Goal: Find specific page/section

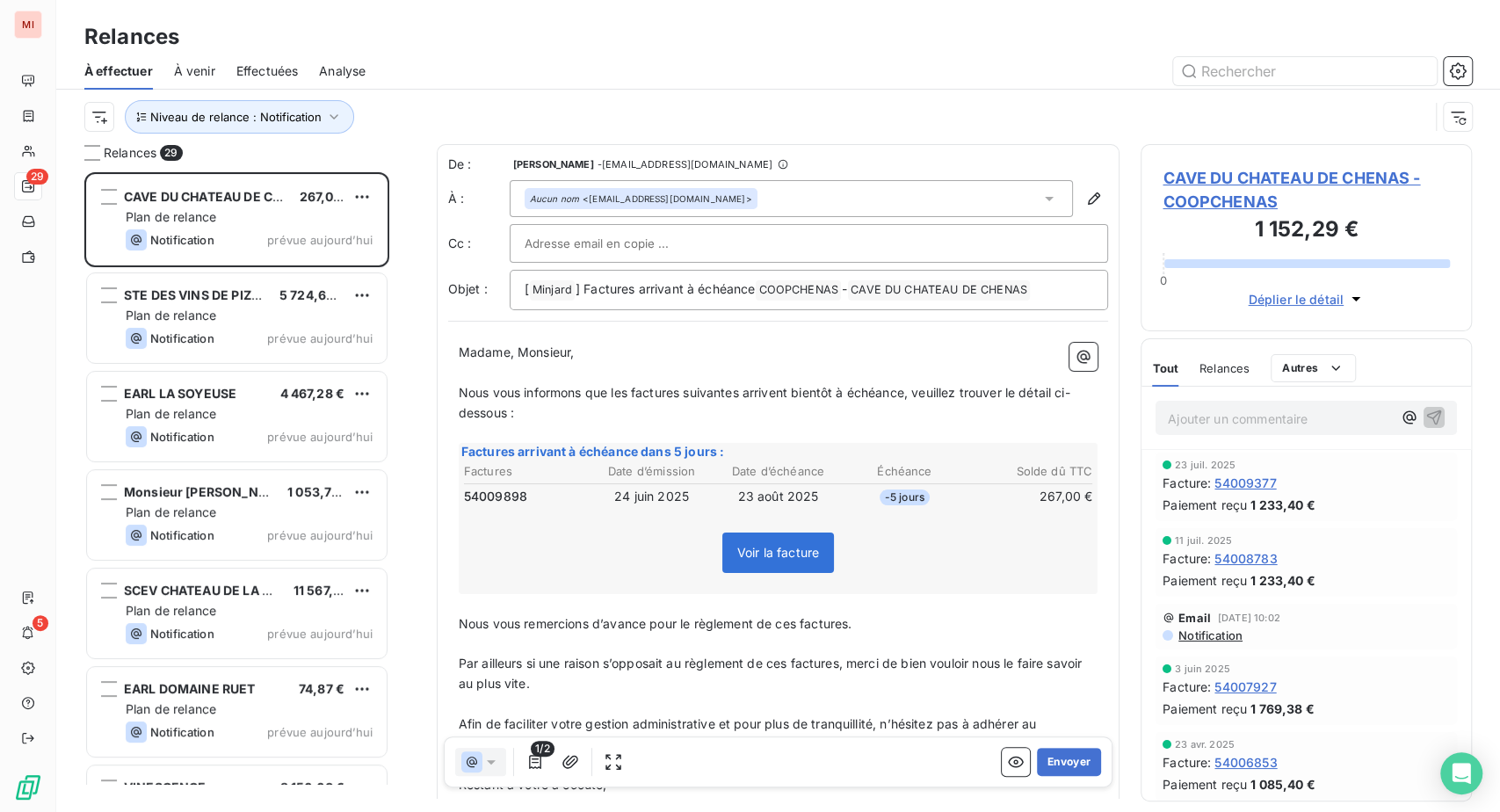
scroll to position [596, 290]
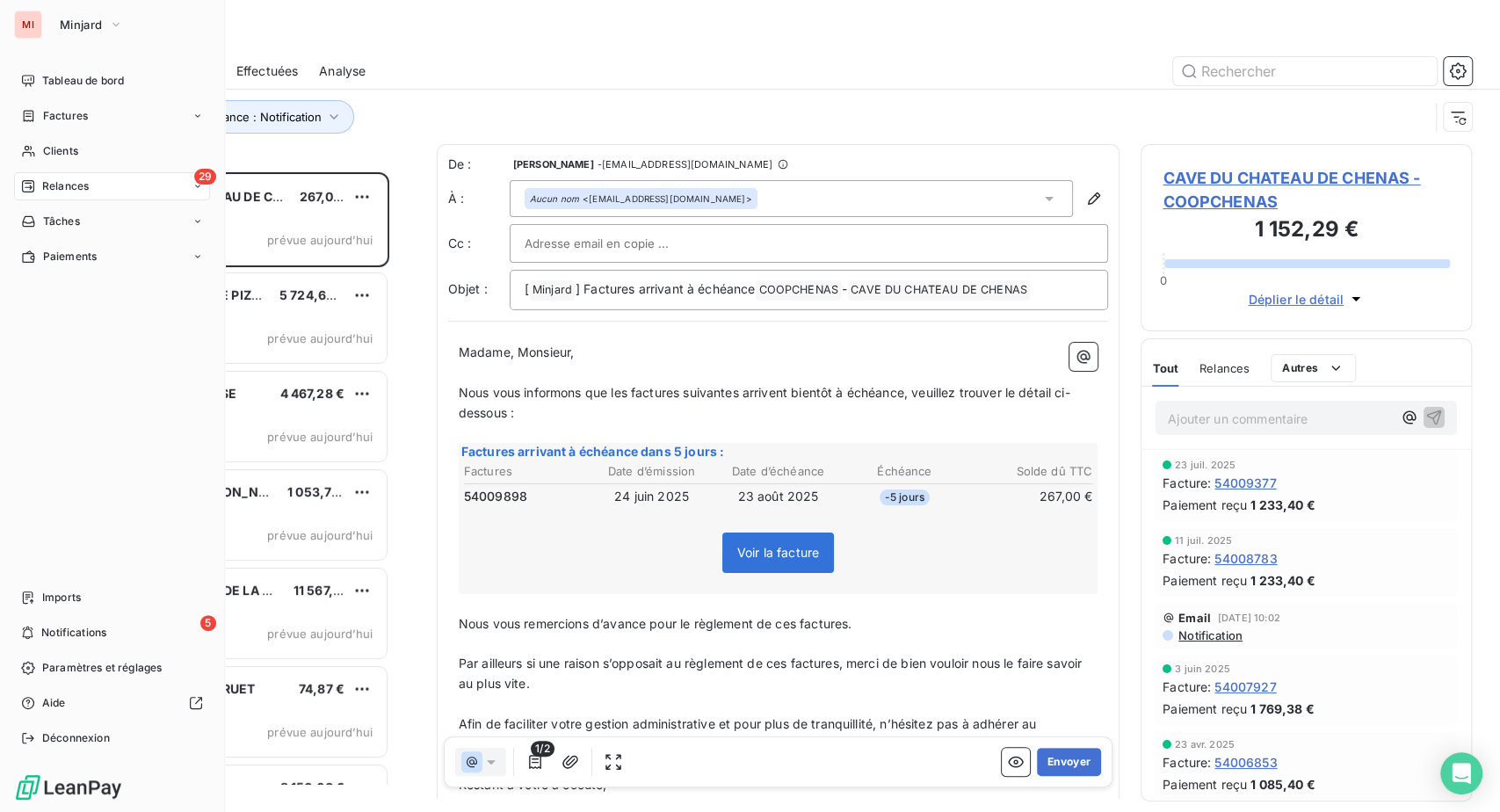
click at [43, 36] on div "MI" at bounding box center [28, 25] width 28 height 28
click at [97, 28] on span "Minjard" at bounding box center [81, 25] width 43 height 14
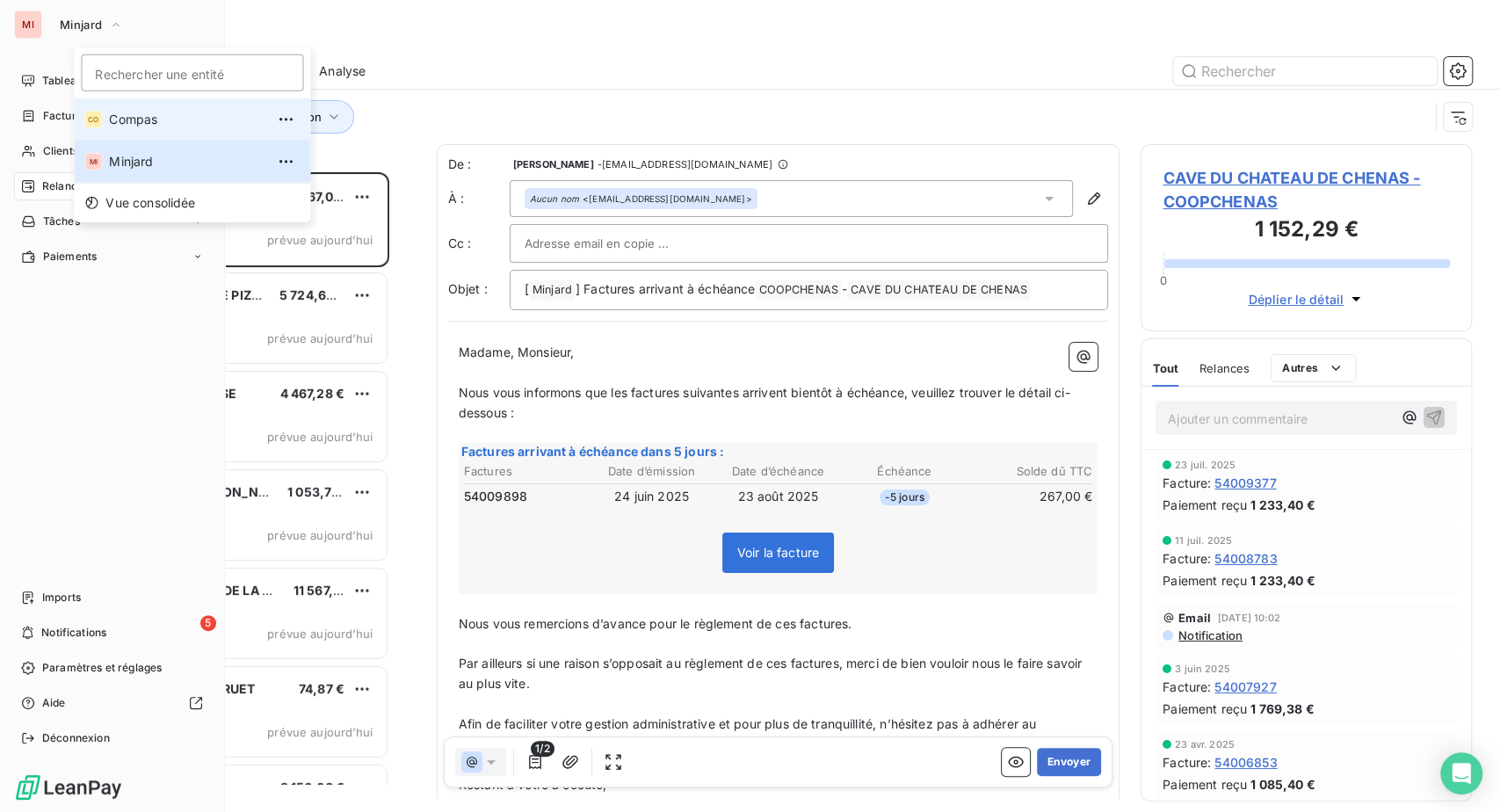
click at [98, 112] on li "CO Compas" at bounding box center [191, 120] width 236 height 43
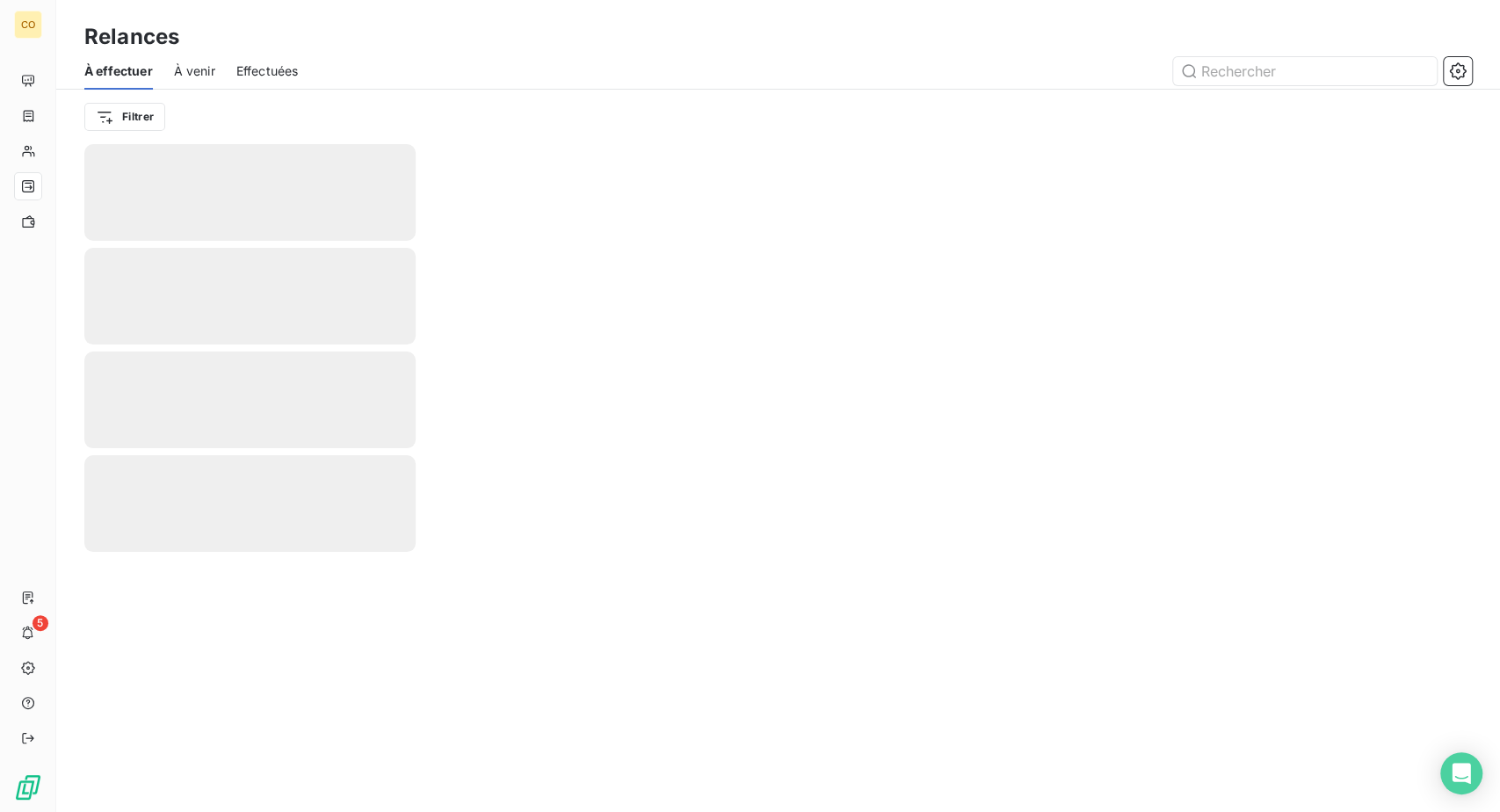
scroll to position [0, 0]
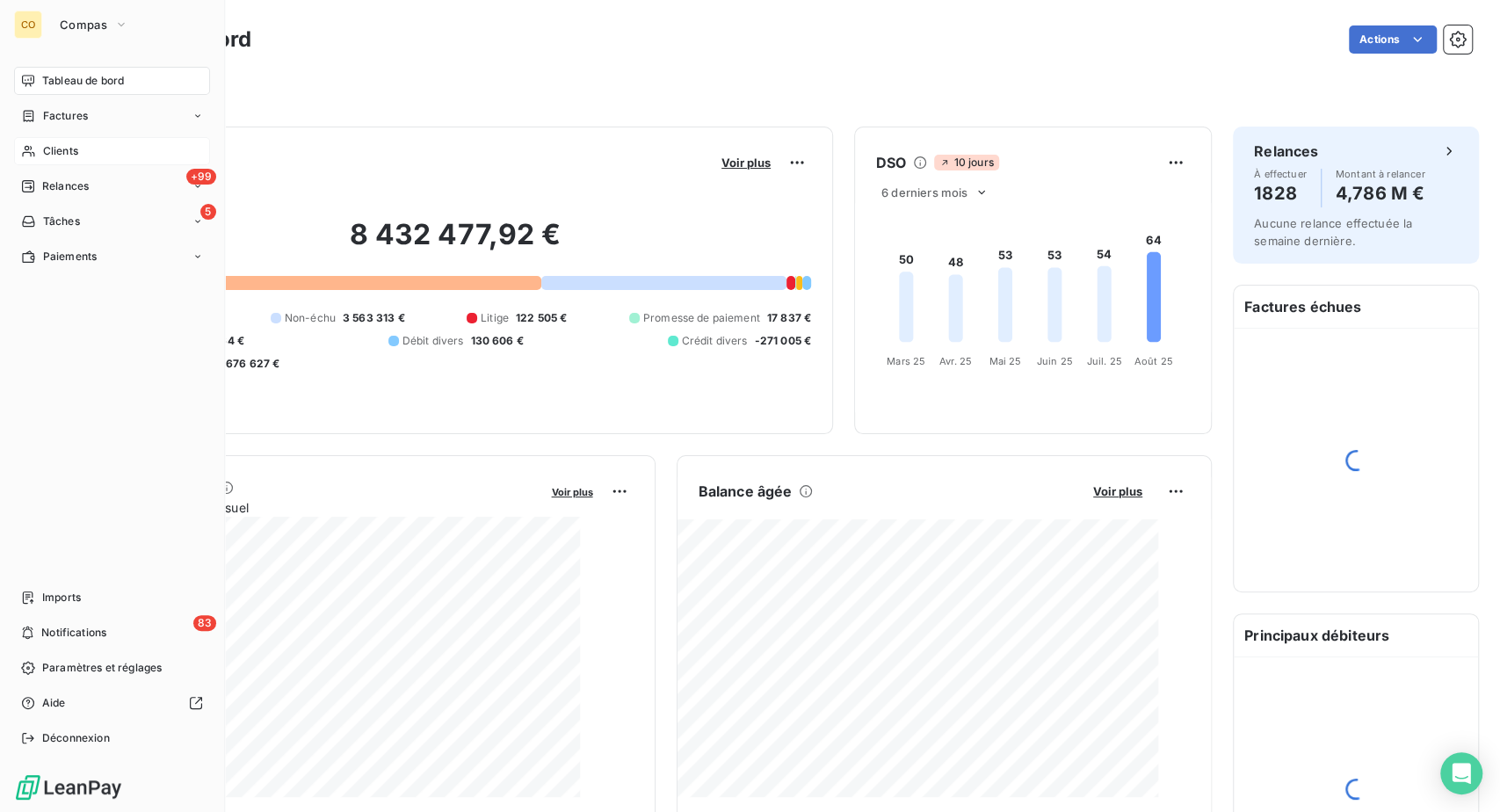
click at [98, 166] on div "Clients" at bounding box center [112, 151] width 196 height 28
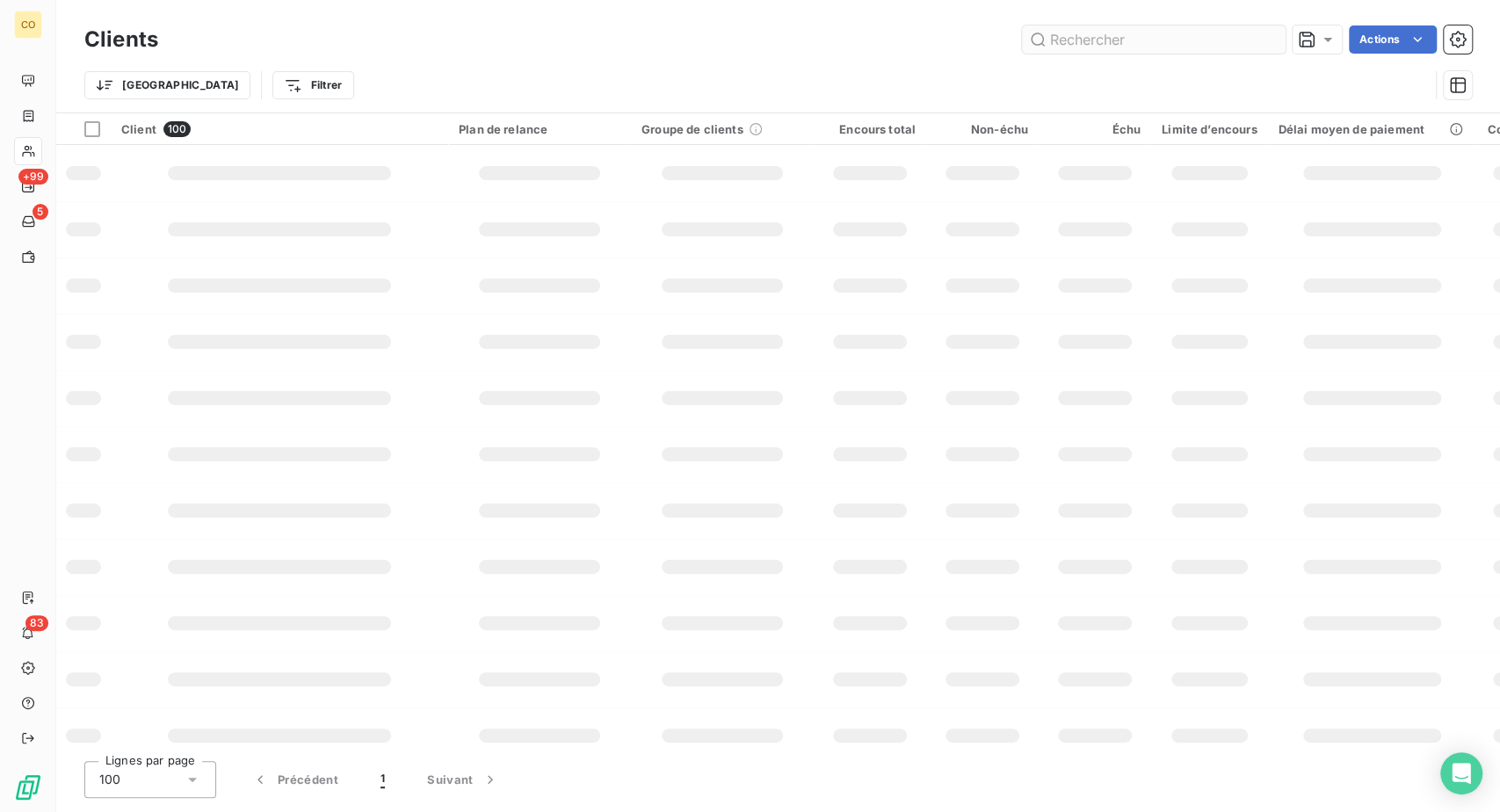
click at [1024, 43] on input "text" at bounding box center [1154, 40] width 264 height 28
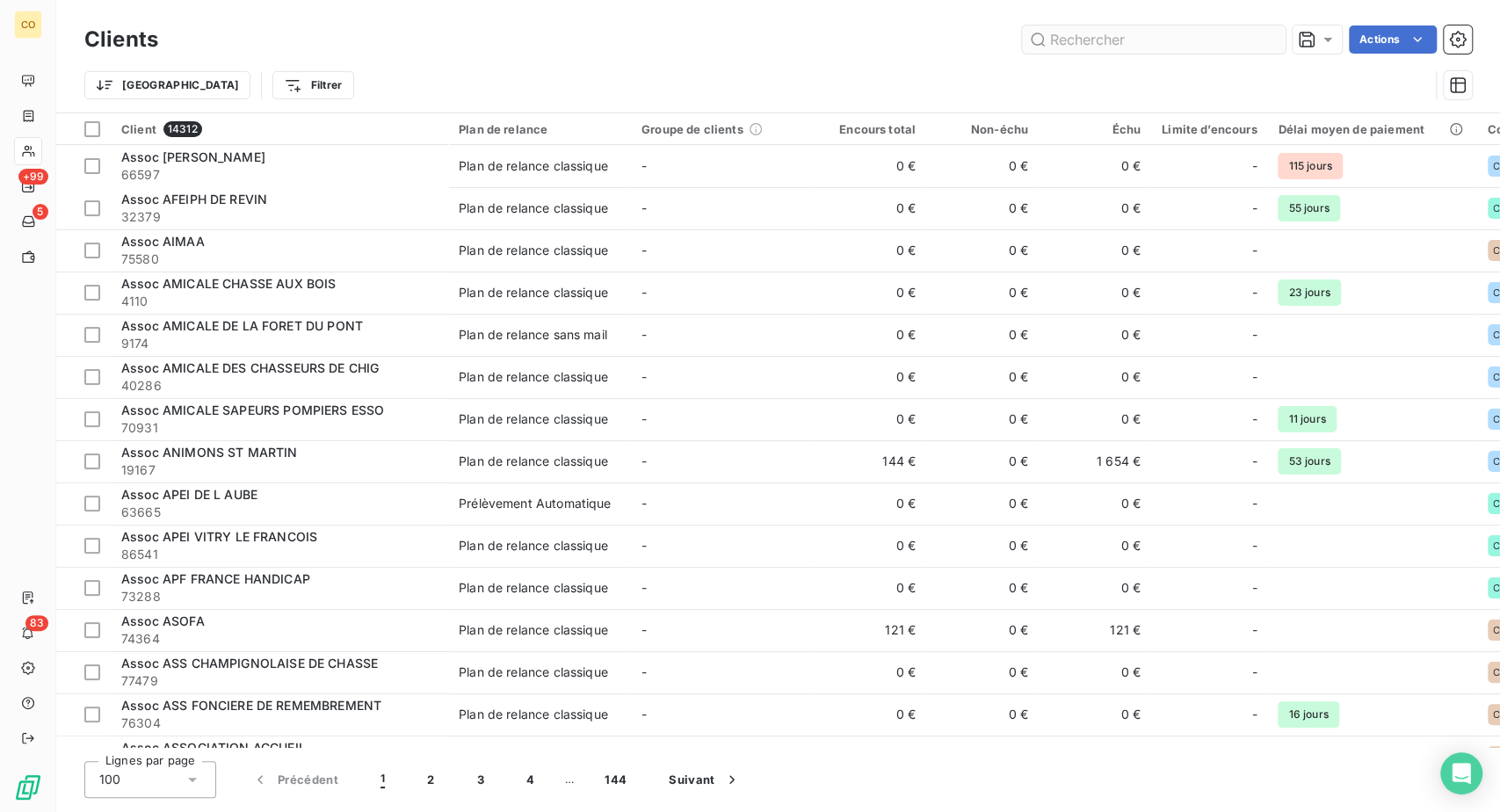
type input "n"
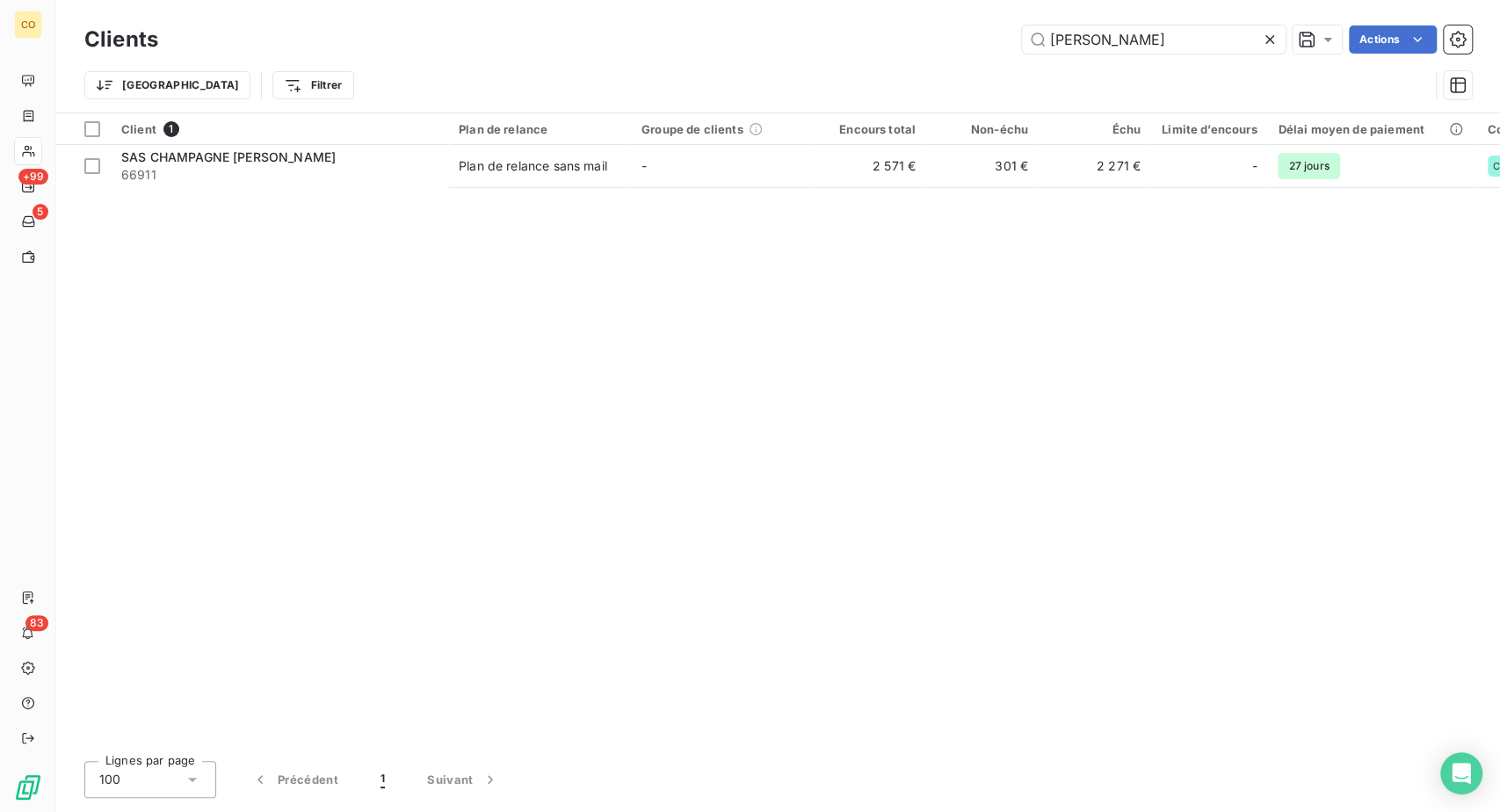
type input "brion jo"
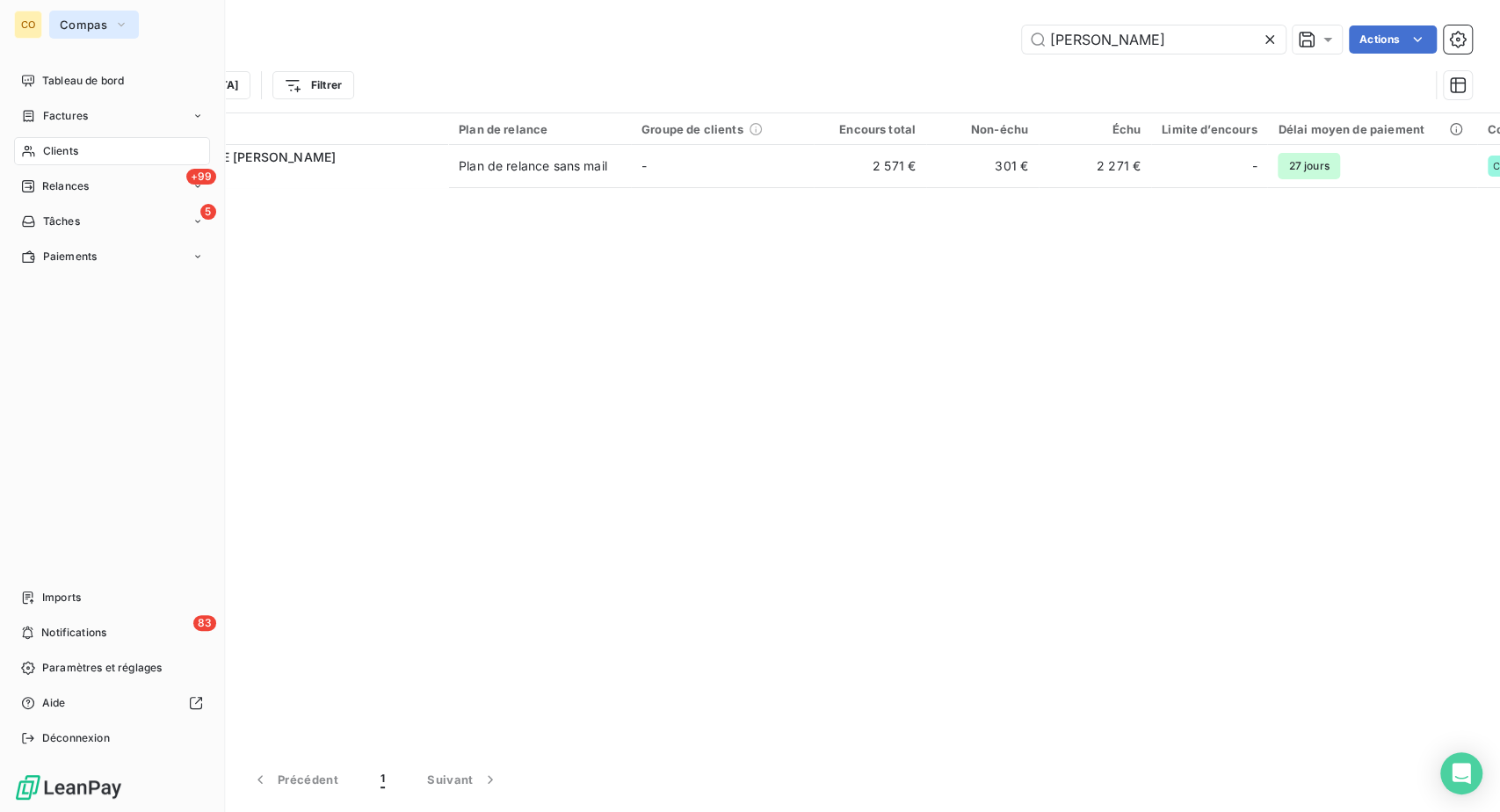
click at [107, 30] on span "Compas" at bounding box center [83, 25] width 48 height 14
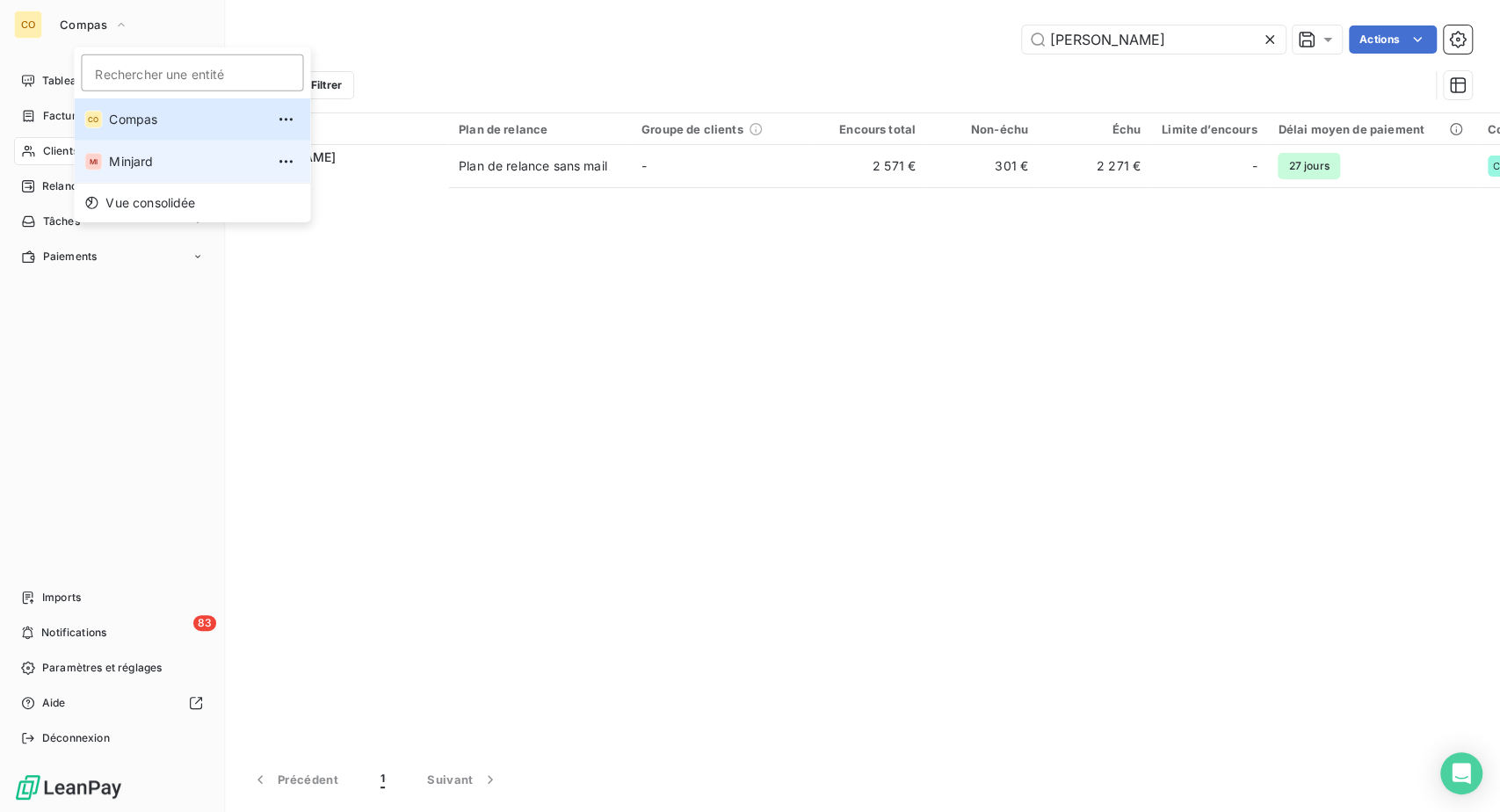
click at [180, 171] on span "Minjard" at bounding box center [187, 162] width 156 height 18
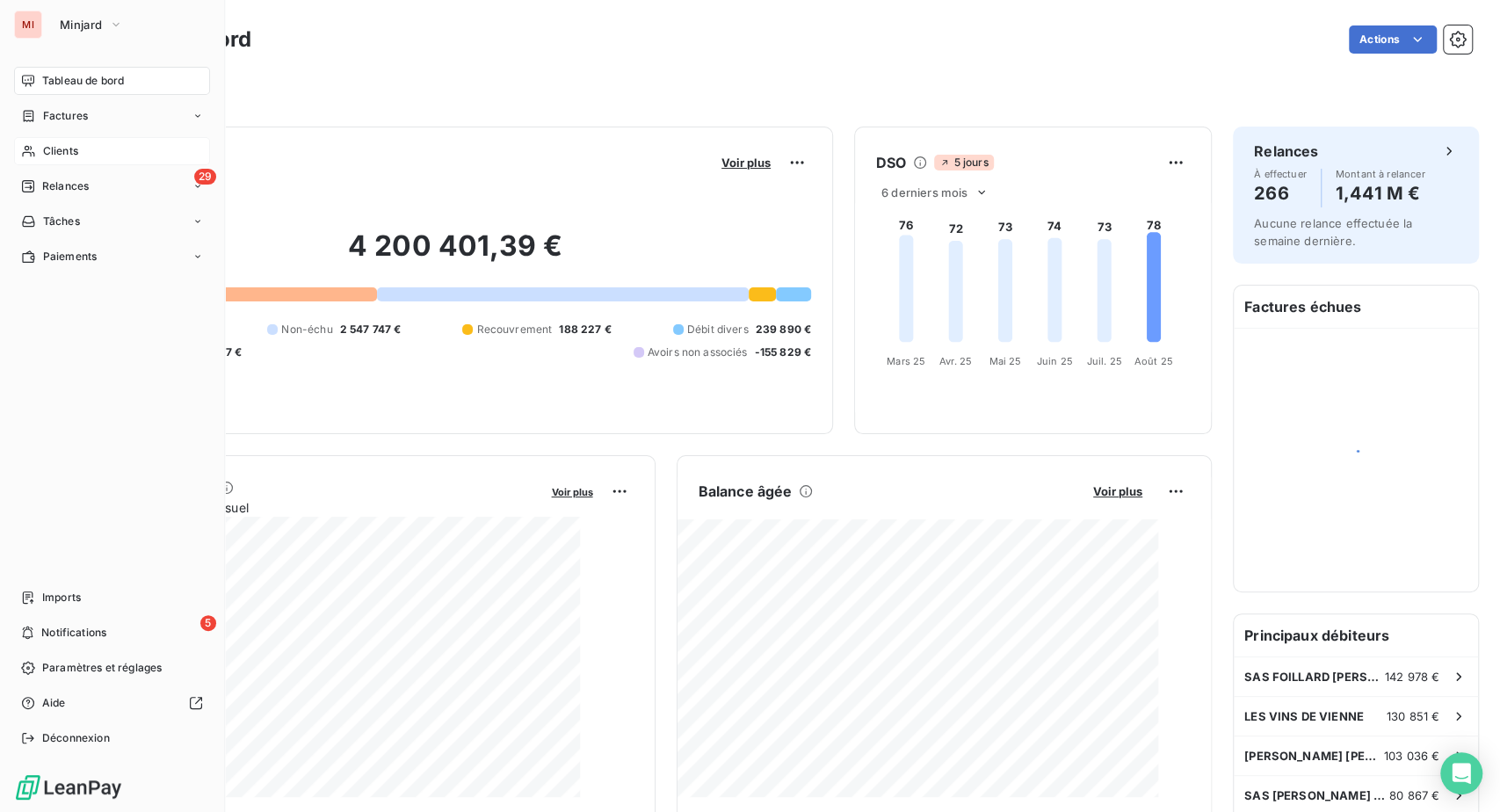
click at [77, 159] on span "Clients" at bounding box center [61, 151] width 35 height 16
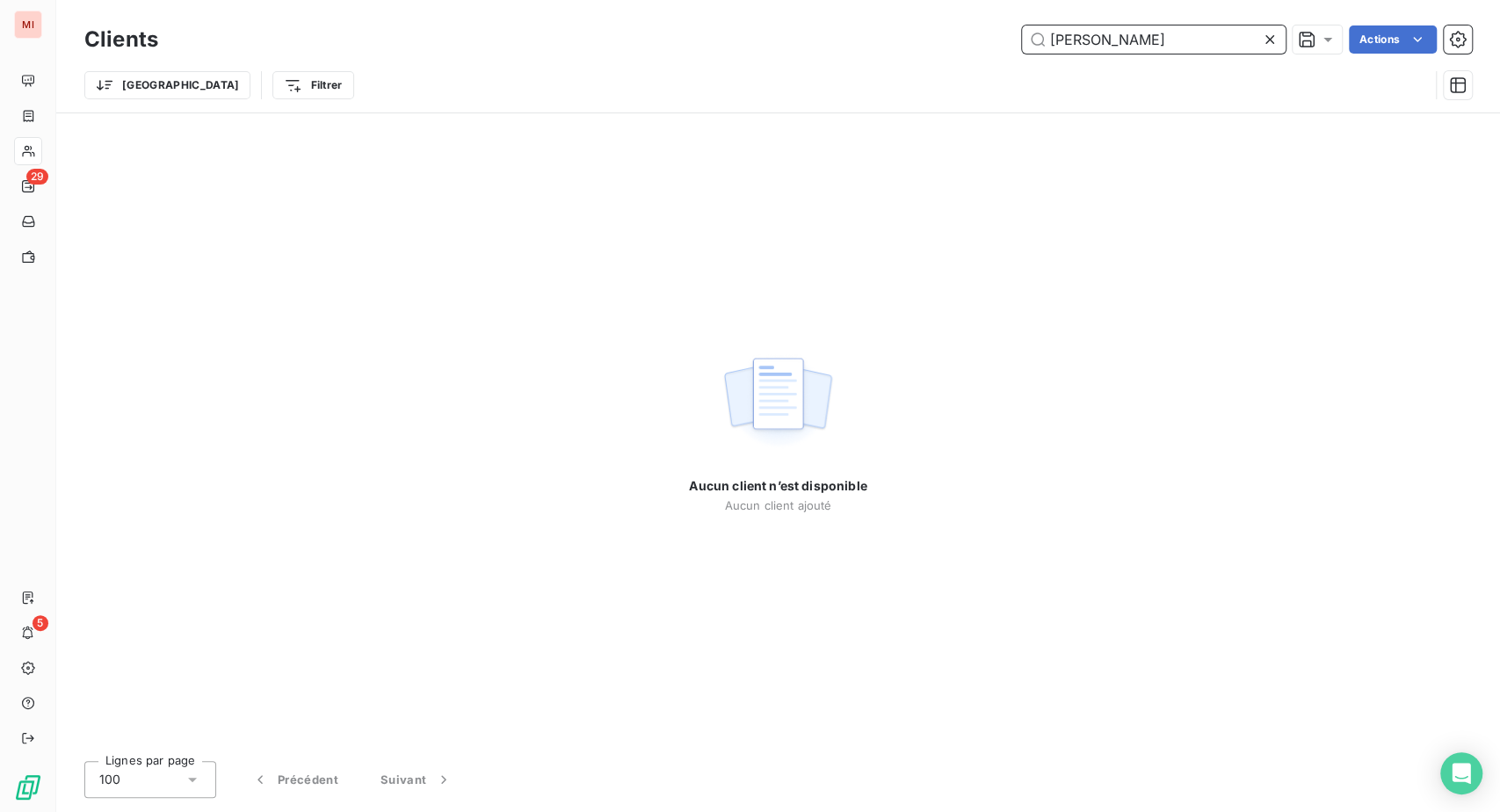
drag, startPoint x: 1102, startPoint y: 48, endPoint x: 901, endPoint y: 29, distance: 201.9
click at [919, 36] on div "[PERSON_NAME] Actions" at bounding box center [825, 40] width 1293 height 28
type input "antonin8"
